Goal: Information Seeking & Learning: Learn about a topic

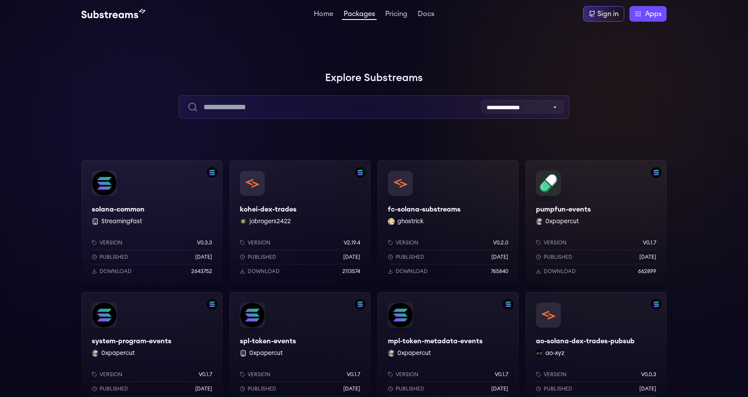
click at [400, 106] on input "text" at bounding box center [374, 106] width 390 height 23
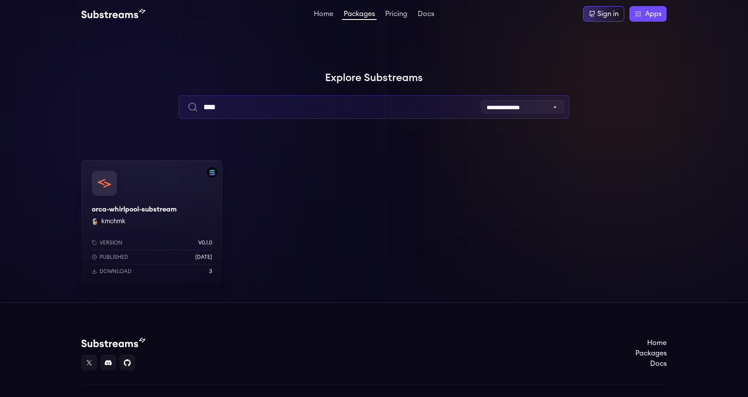
type input "****"
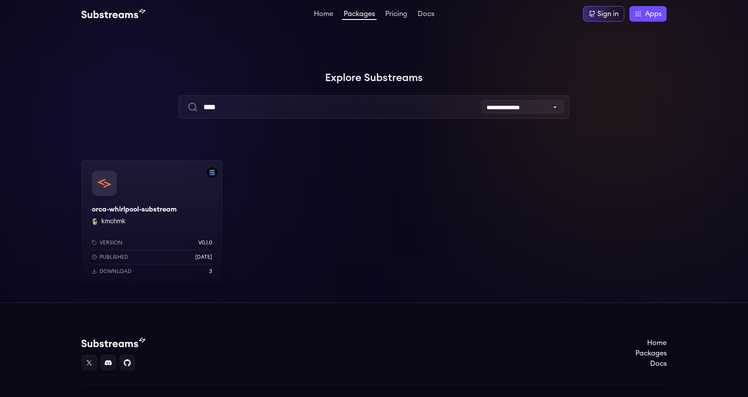
click at [161, 193] on div "orca-whirlpool-substream kmchmk Version v0.1.0 Published 4 months ago Download 3" at bounding box center [151, 222] width 141 height 125
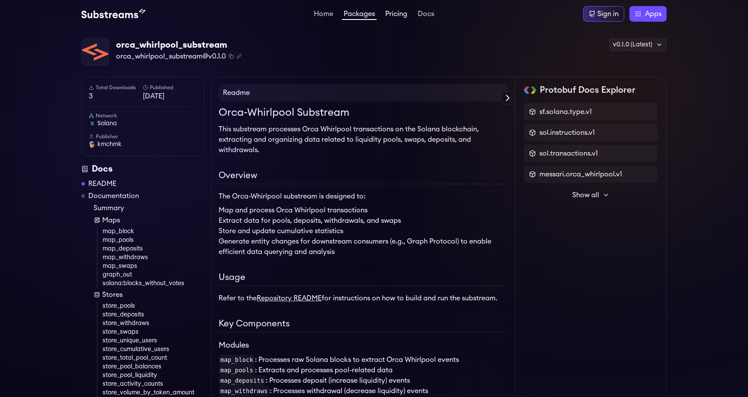
click at [389, 16] on link "Pricing" at bounding box center [397, 14] width 26 height 9
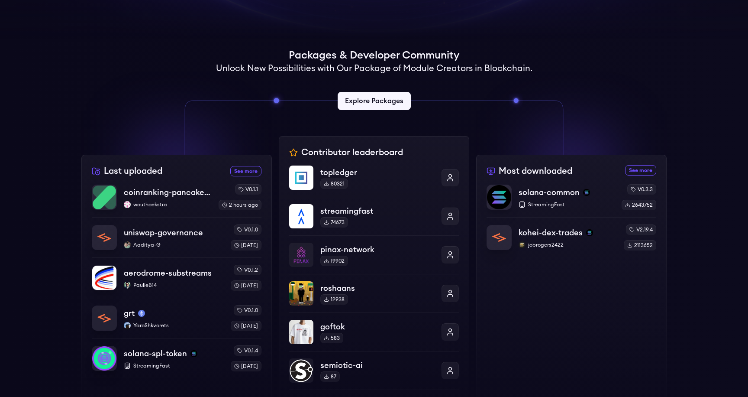
scroll to position [208, 0]
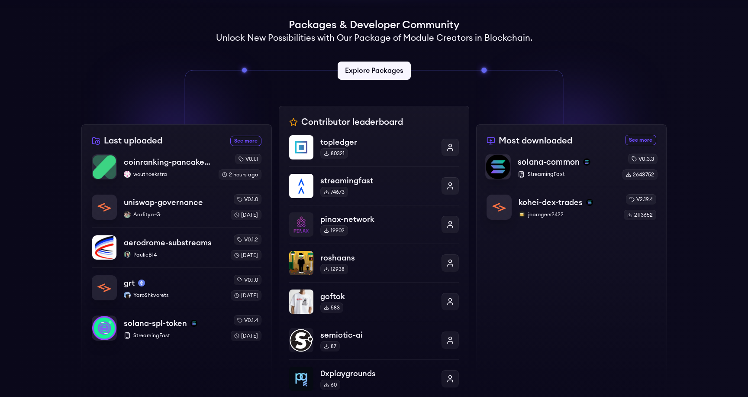
click at [540, 165] on p "solana-common" at bounding box center [549, 162] width 62 height 12
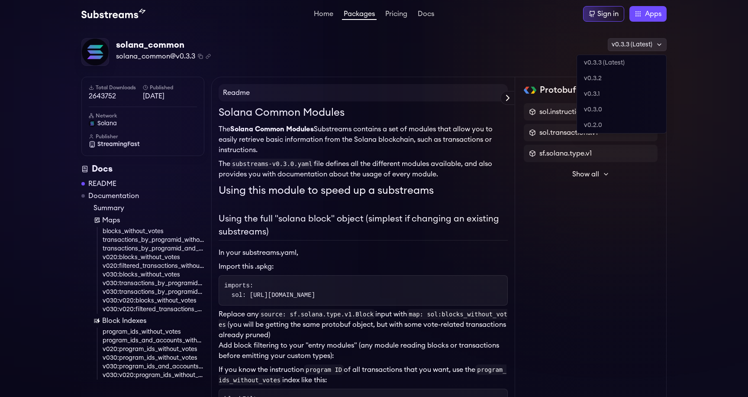
click at [644, 42] on div "v0.3.3 (Latest)" at bounding box center [637, 44] width 59 height 13
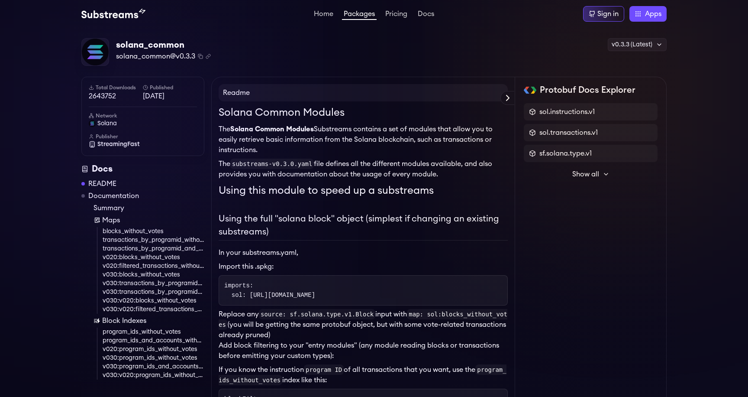
click at [604, 175] on icon at bounding box center [606, 174] width 7 height 7
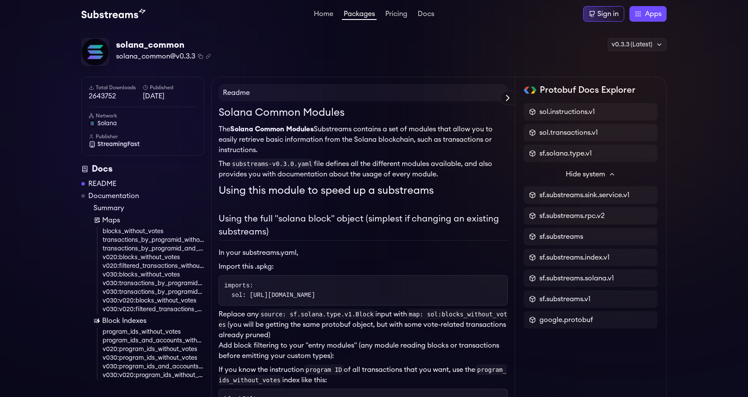
click at [604, 175] on span "Hide system" at bounding box center [585, 174] width 39 height 10
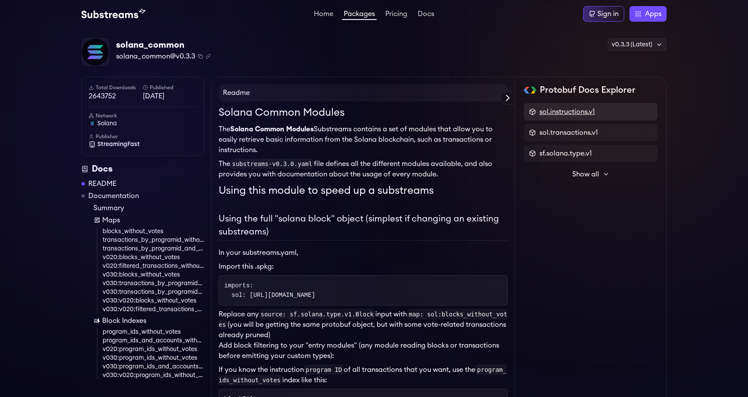
click at [584, 113] on span "sol.instructions.v1" at bounding box center [567, 112] width 55 height 10
click at [584, 106] on link "Back to package list" at bounding box center [591, 108] width 134 height 10
